Goal: Information Seeking & Learning: Learn about a topic

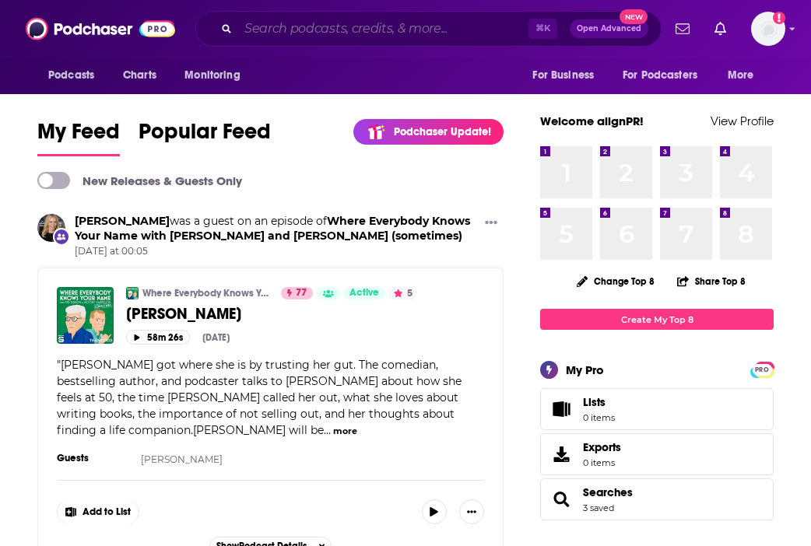
click at [295, 32] on input "Search podcasts, credits, & more..." at bounding box center [383, 28] width 290 height 25
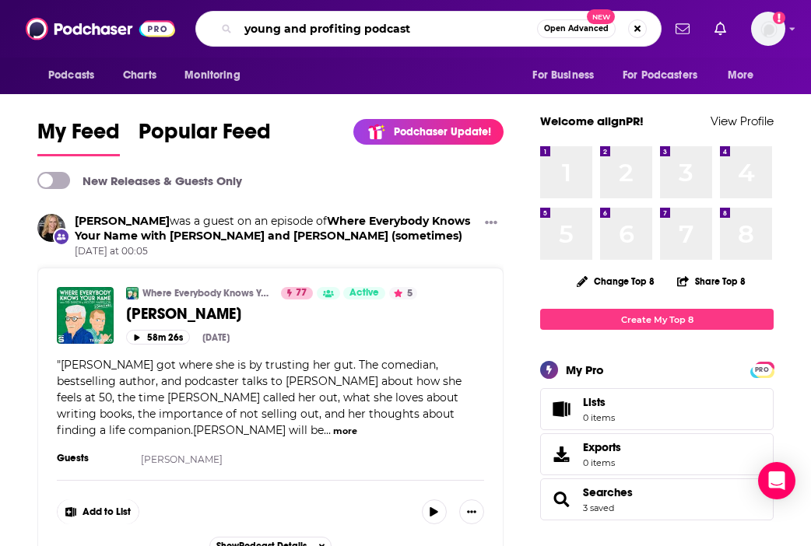
type input "young and profiting podcast"
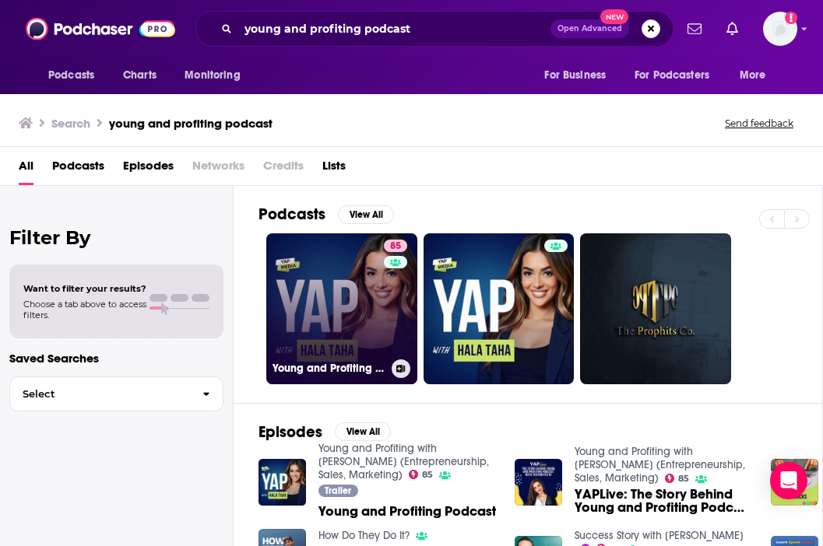
click at [360, 294] on link "85 Young and Profiting with [PERSON_NAME] (Entrepreneurship, Sales, Marketing)" at bounding box center [341, 308] width 151 height 151
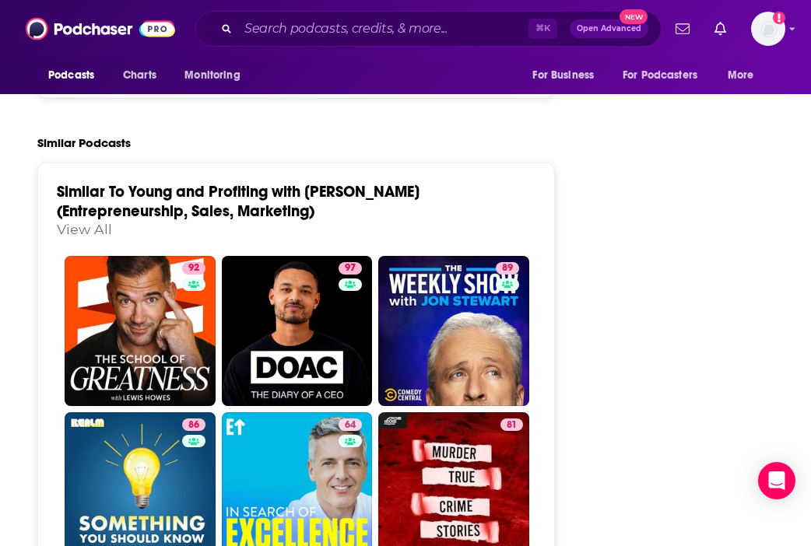
scroll to position [3631, 0]
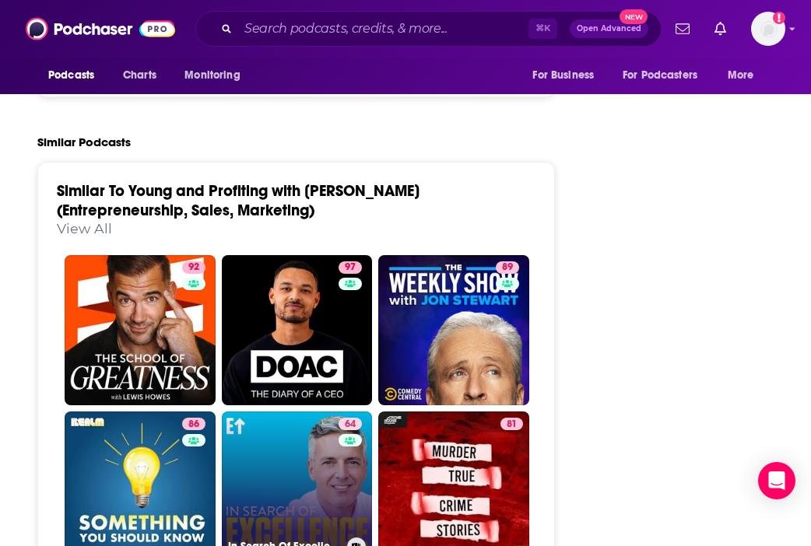
click at [289, 412] on link "64 In Search Of Excellence" at bounding box center [297, 487] width 151 height 151
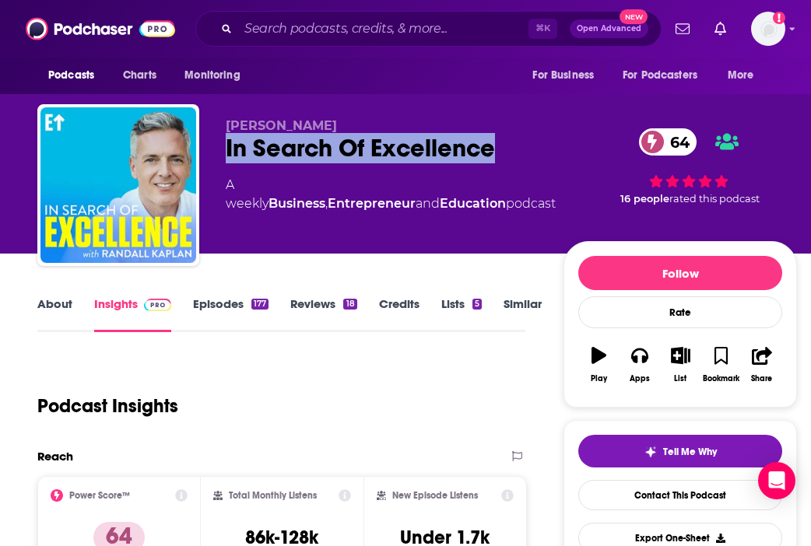
drag, startPoint x: 223, startPoint y: 146, endPoint x: 503, endPoint y: 151, distance: 280.2
click at [503, 151] on div "[PERSON_NAME] In Search Of Excellence 64 A weekly Business , Entrepreneur and E…" at bounding box center [416, 188] width 759 height 168
copy h2 "In Search Of Excellence"
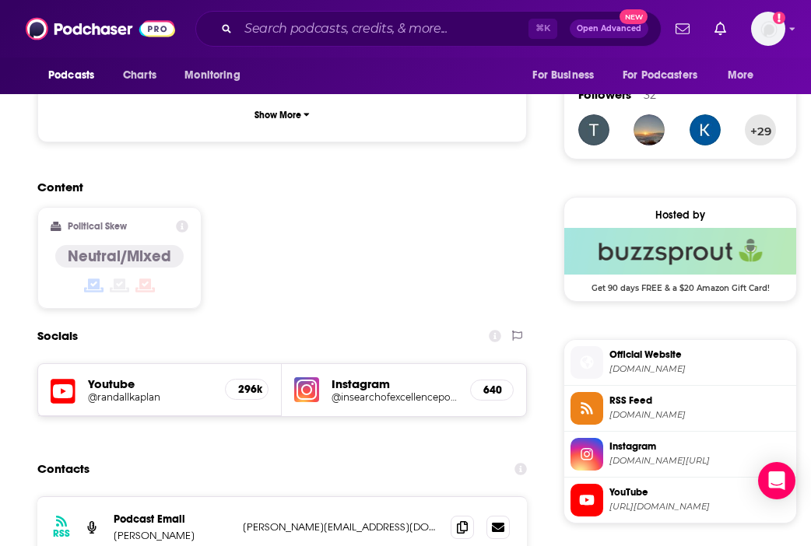
scroll to position [1131, 0]
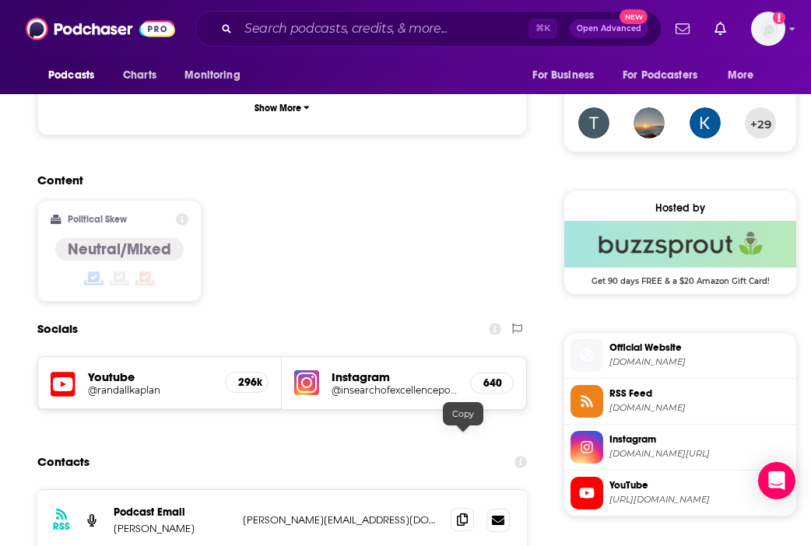
click at [461, 514] on icon at bounding box center [462, 520] width 11 height 12
type input "[URL][DOMAIN_NAME]"
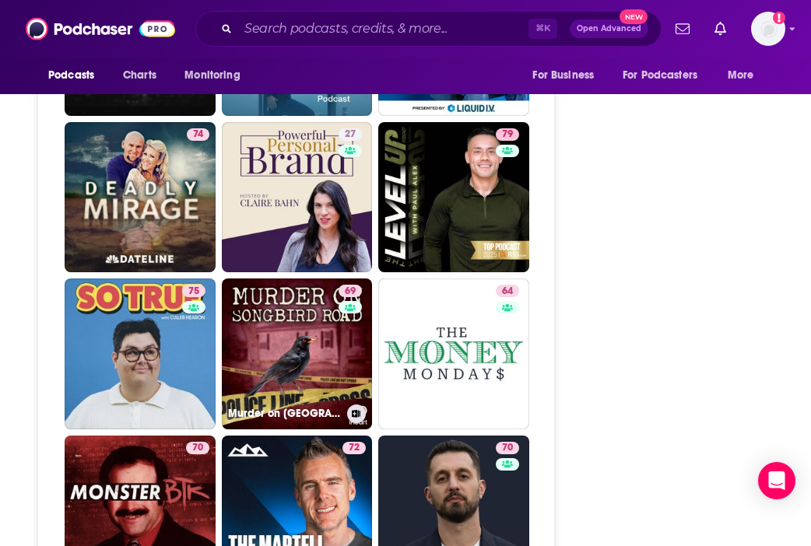
scroll to position [4089, 0]
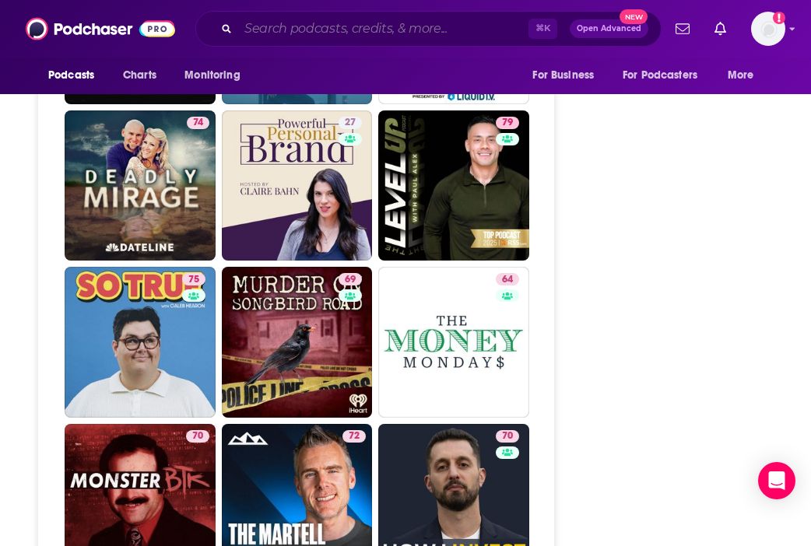
click at [296, 32] on input "Search podcasts, credits, & more..." at bounding box center [383, 28] width 290 height 25
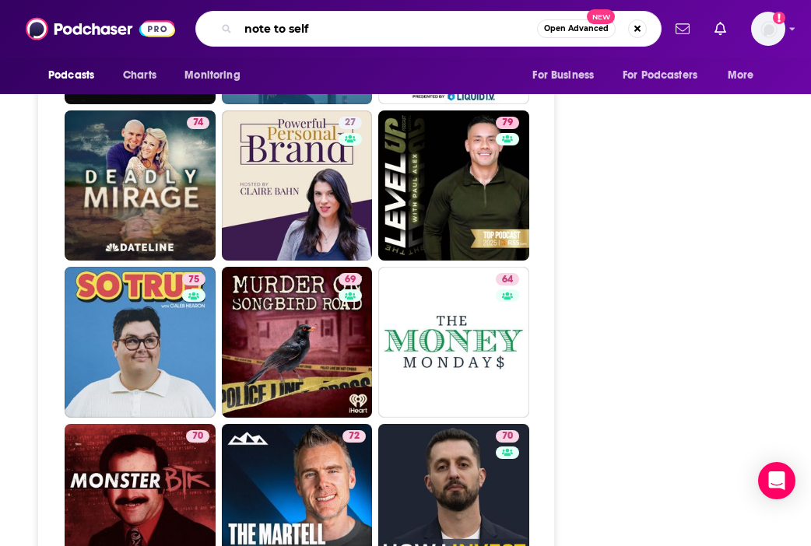
type input "note to self"
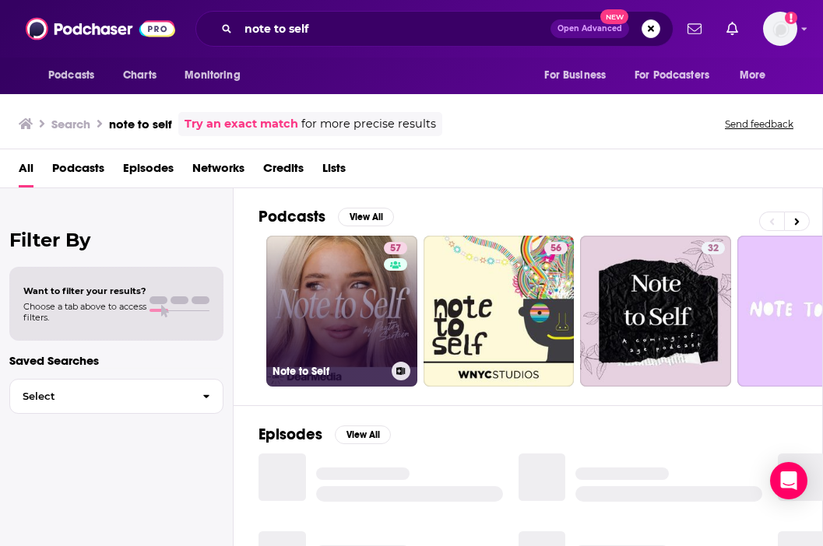
click at [338, 278] on link "57 Note to Self" at bounding box center [341, 311] width 151 height 151
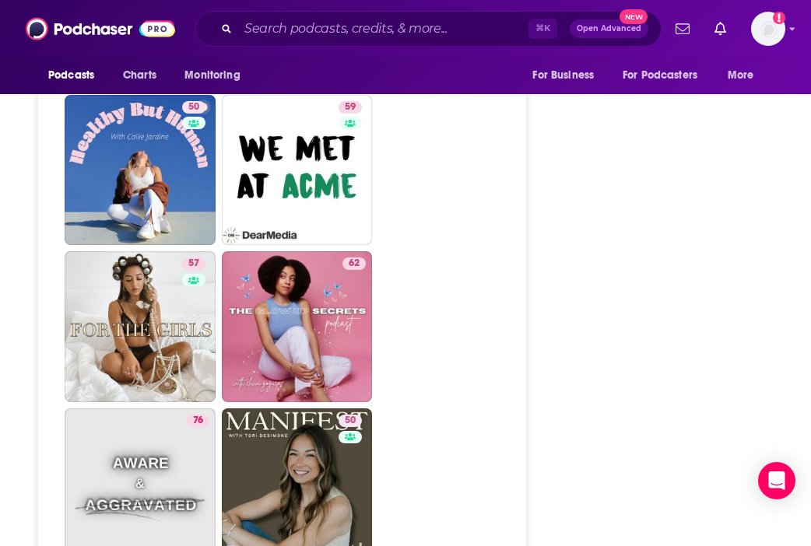
scroll to position [4607, 0]
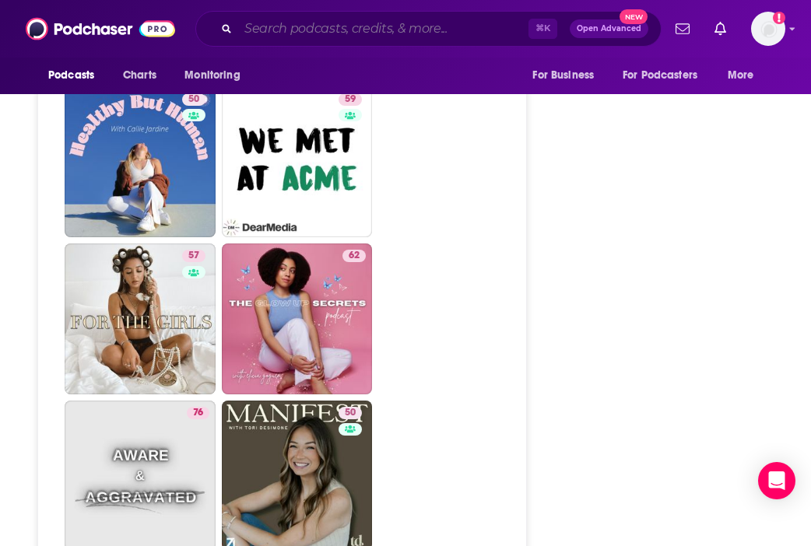
click at [343, 29] on input "Search podcasts, credits, & more..." at bounding box center [383, 28] width 290 height 25
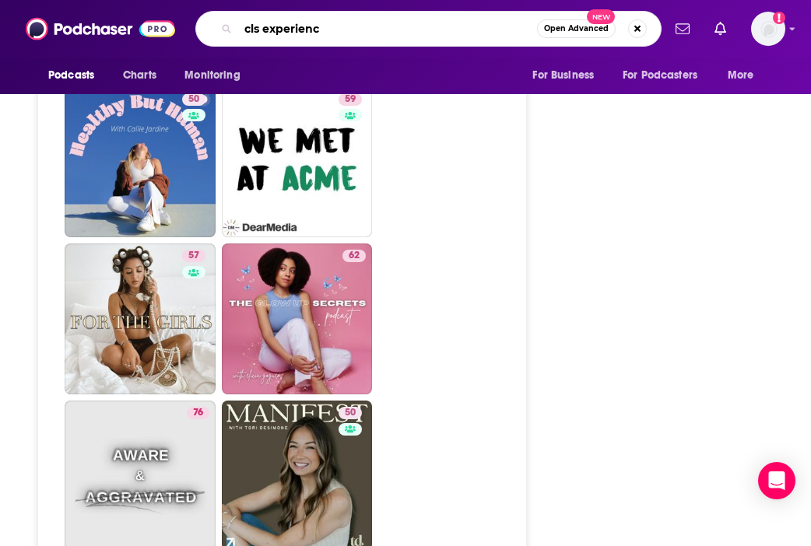
type input "cls experience"
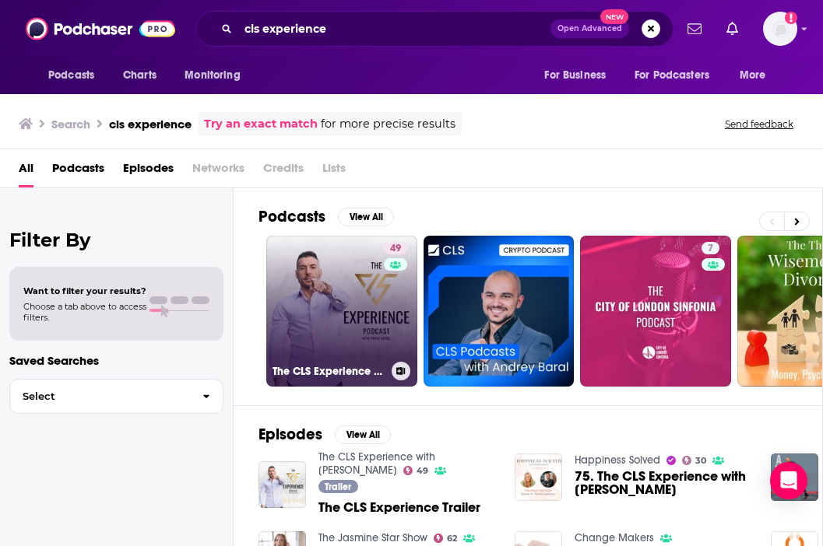
click at [338, 301] on link "49 The CLS Experience with [PERSON_NAME]" at bounding box center [341, 311] width 151 height 151
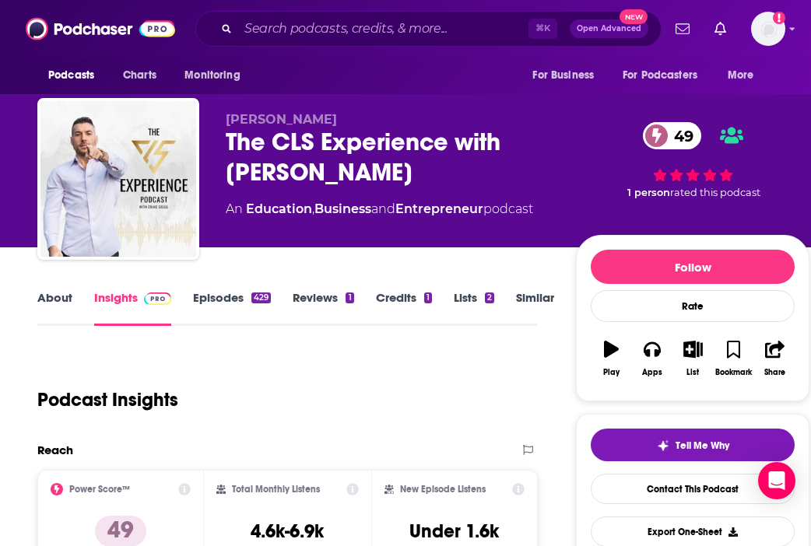
scroll to position [5, 0]
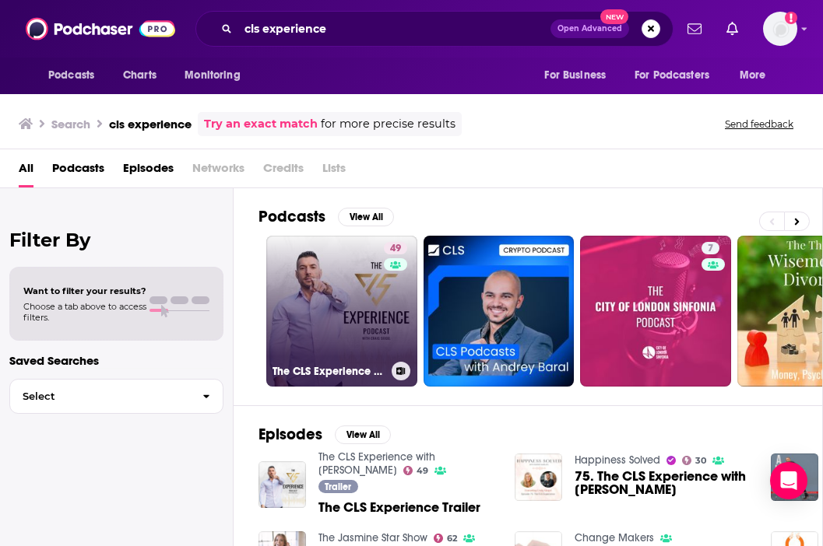
click at [328, 292] on link "49 The CLS Experience with [PERSON_NAME]" at bounding box center [341, 311] width 151 height 151
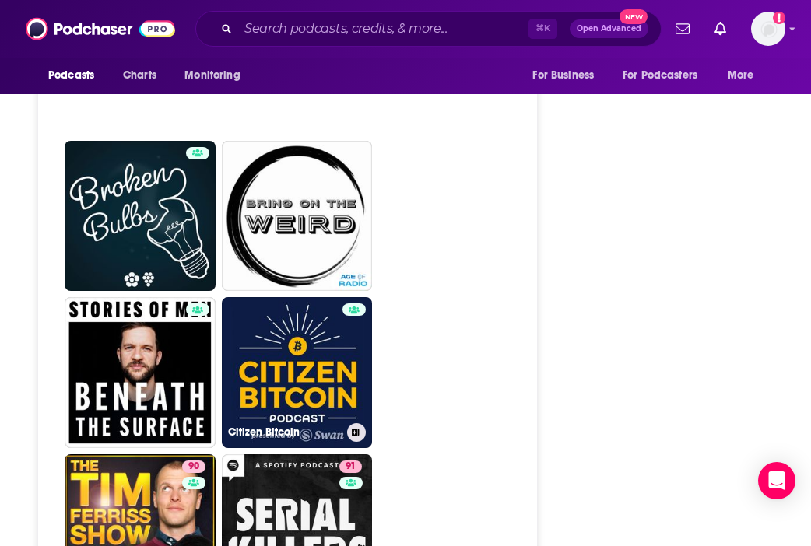
scroll to position [5474, 0]
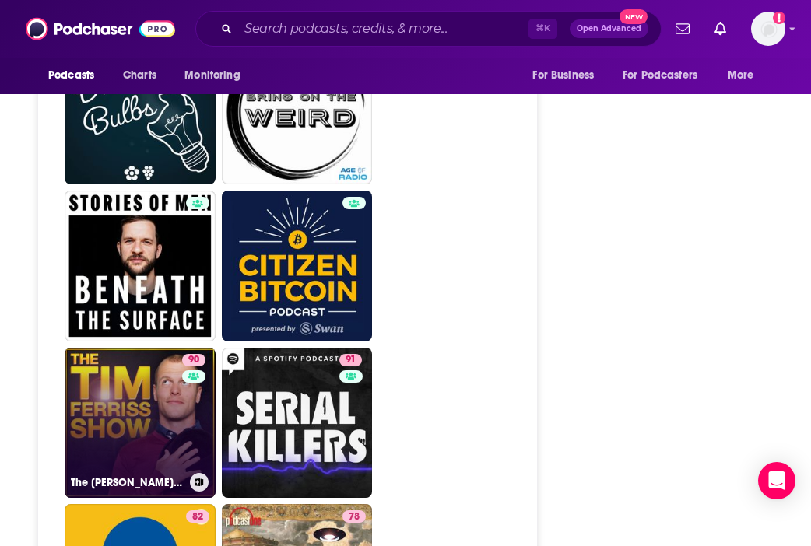
click at [163, 348] on link "90 The [PERSON_NAME] Show" at bounding box center [140, 423] width 151 height 151
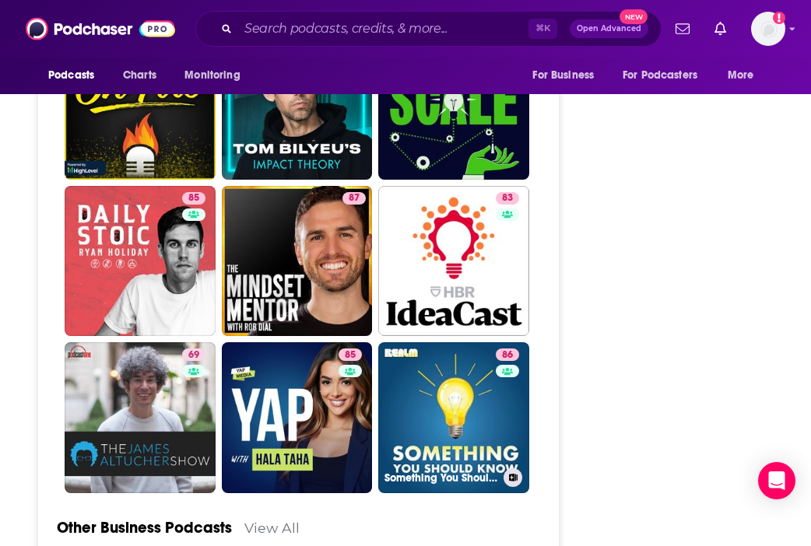
scroll to position [4515, 0]
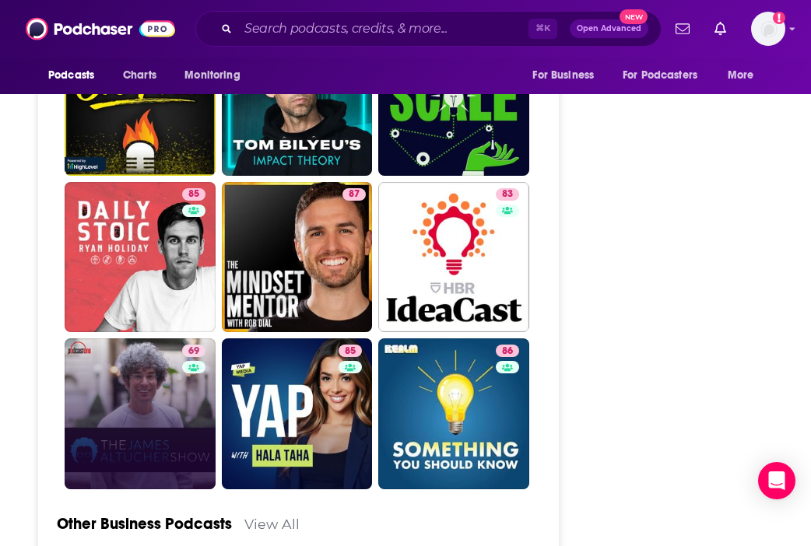
click at [116, 338] on link "69" at bounding box center [140, 413] width 151 height 151
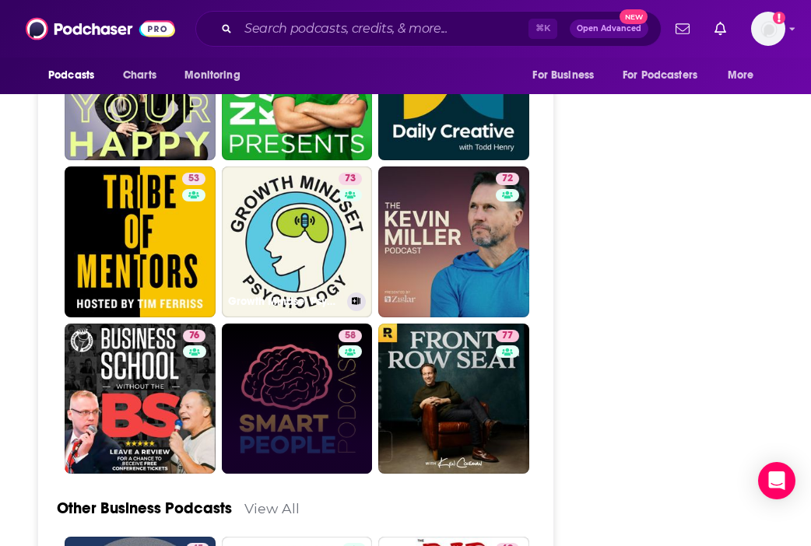
scroll to position [4456, 0]
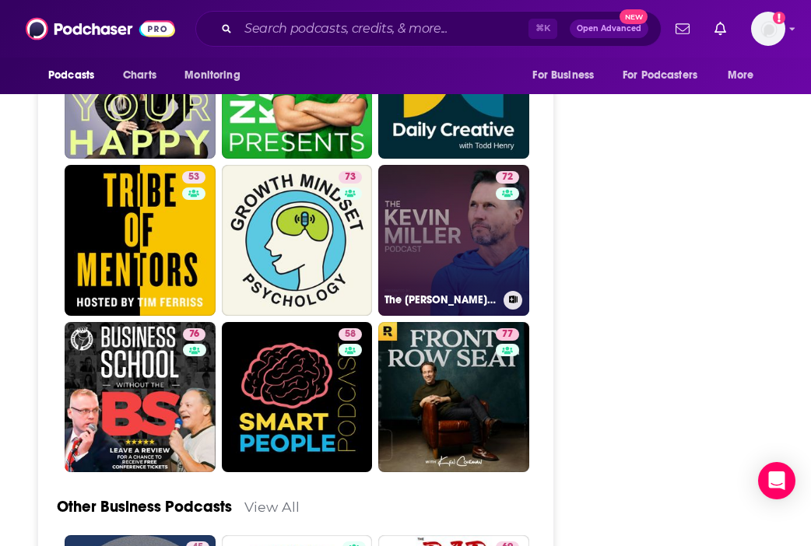
click at [421, 191] on link "72 The [PERSON_NAME] Podcast" at bounding box center [453, 240] width 151 height 151
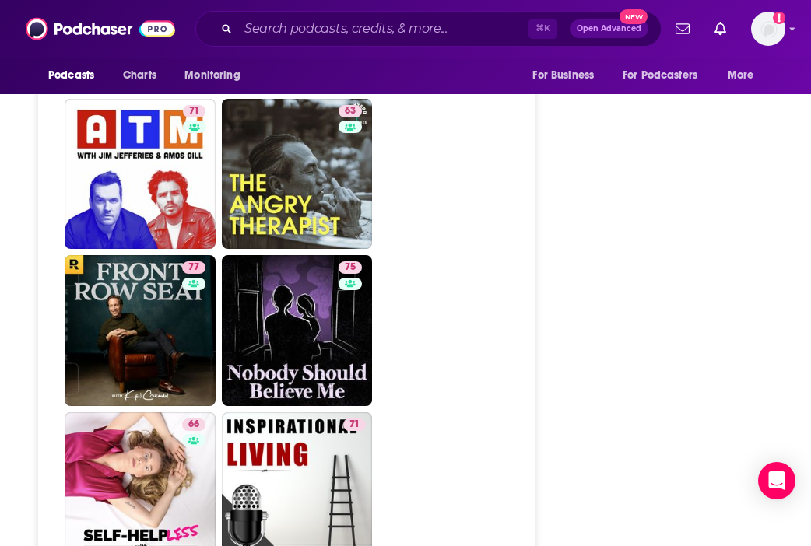
scroll to position [4260, 0]
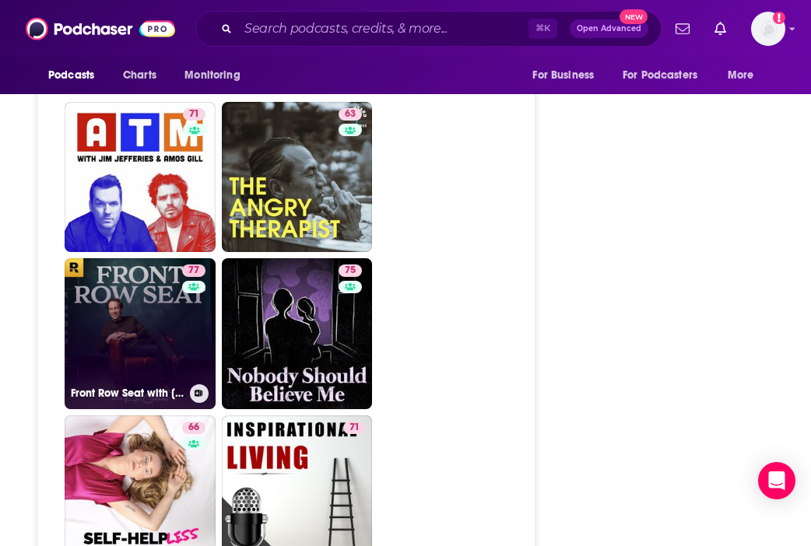
click at [182, 265] on div "77" at bounding box center [195, 325] width 27 height 120
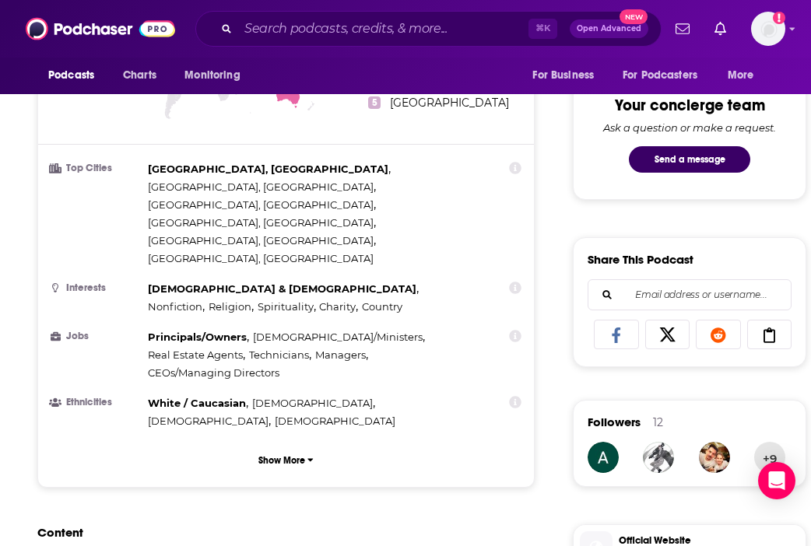
scroll to position [794, 0]
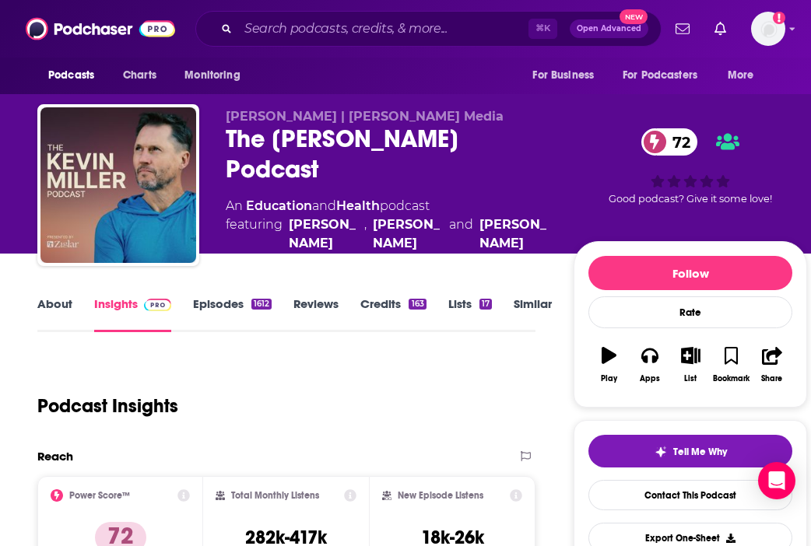
type input "[URL][DOMAIN_NAME][PERSON_NAME]"
